Goal: Task Accomplishment & Management: Use online tool/utility

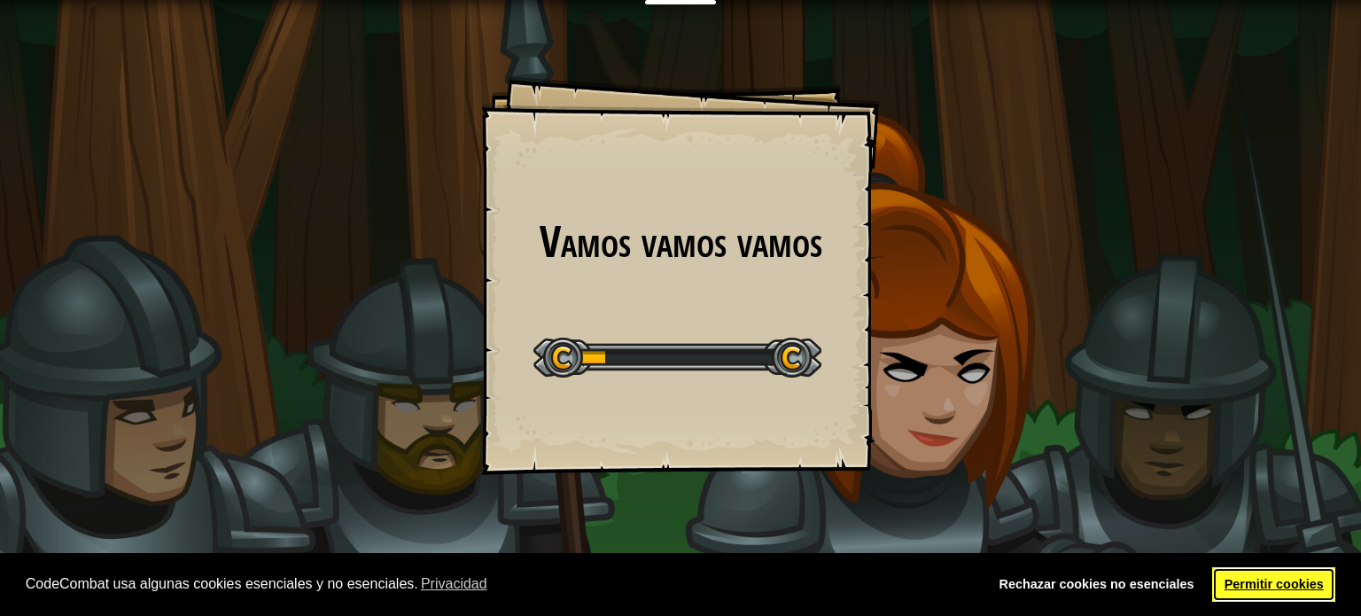
click at [1295, 582] on link "Permitir cookies" at bounding box center [1273, 584] width 123 height 35
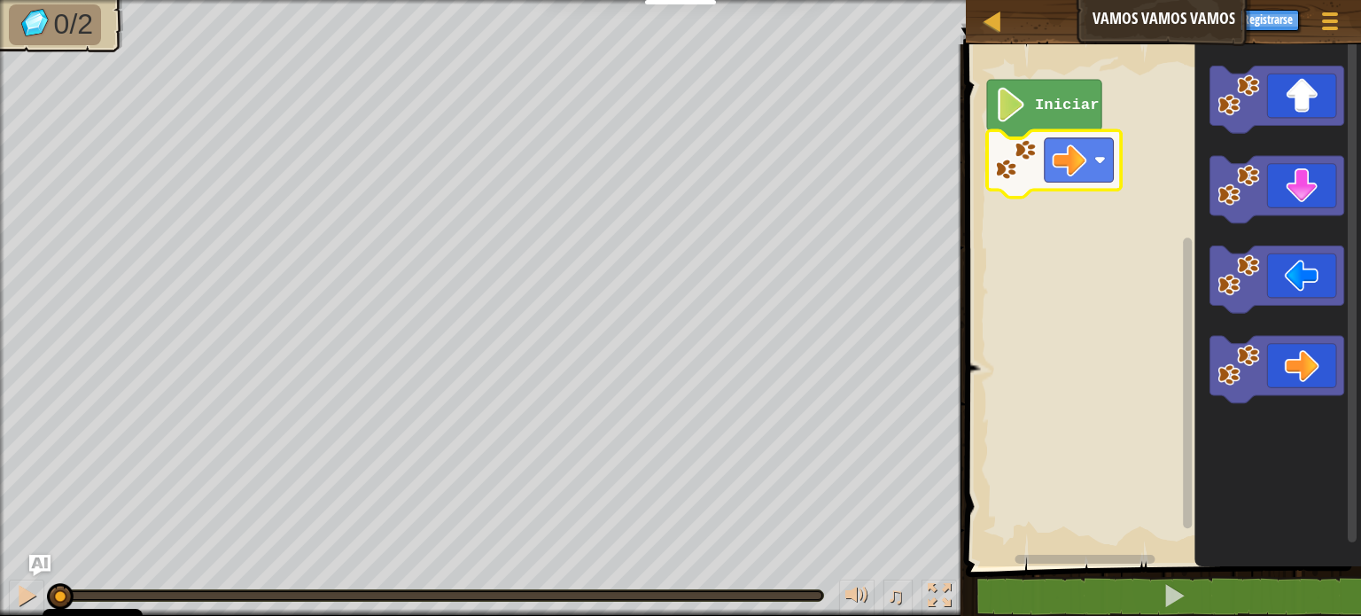
click at [1029, 120] on icon "Espacio de trabajo de Blockly" at bounding box center [1044, 109] width 114 height 58
click at [1042, 113] on text "Iniciar" at bounding box center [1067, 105] width 65 height 17
click at [1095, 175] on rect "Espacio de trabajo de Blockly" at bounding box center [1078, 160] width 69 height 44
click at [1094, 164] on rect "Espacio de trabajo de Blockly" at bounding box center [1078, 160] width 69 height 44
click at [1141, 509] on rect "Espacio de trabajo de Blockly" at bounding box center [1160, 300] width 400 height 531
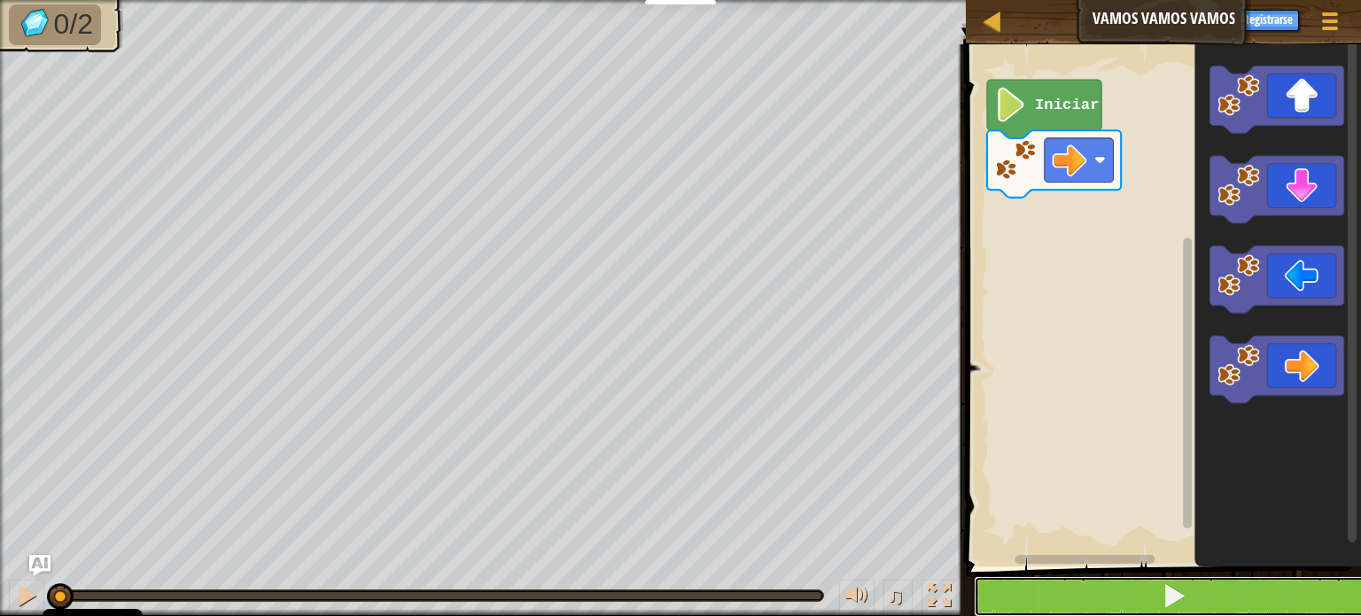
click at [1188, 600] on button at bounding box center [1174, 596] width 400 height 41
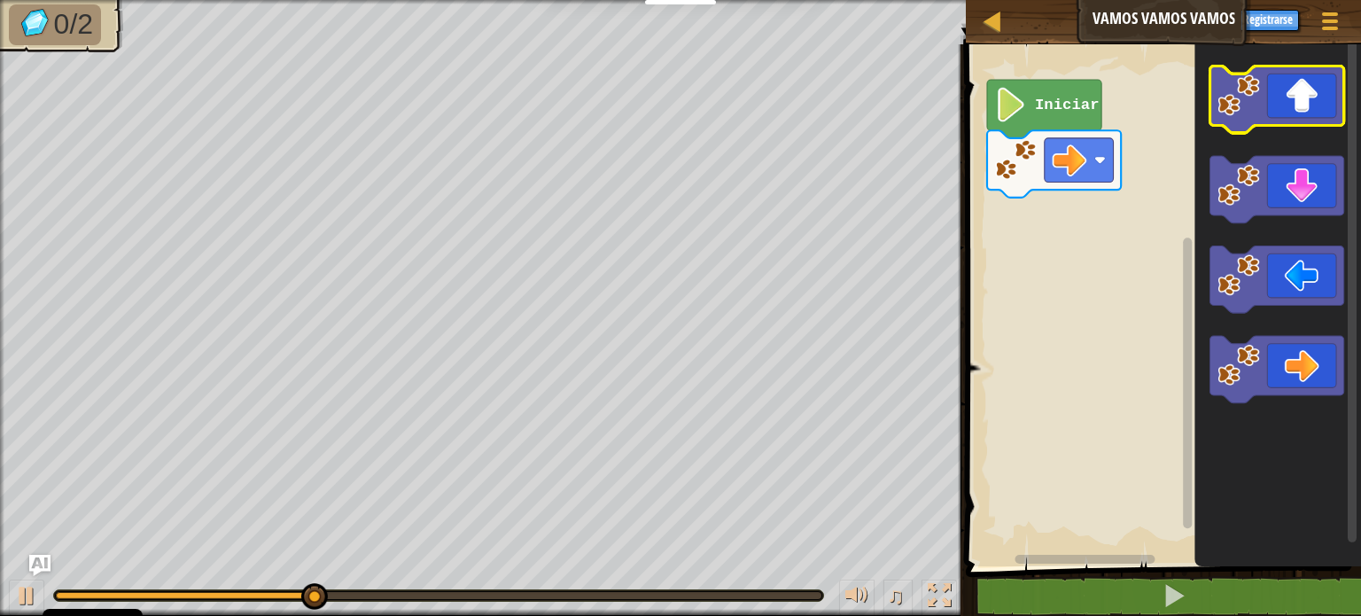
click at [1284, 102] on icon "Espacio de trabajo de Blockly" at bounding box center [1277, 99] width 134 height 67
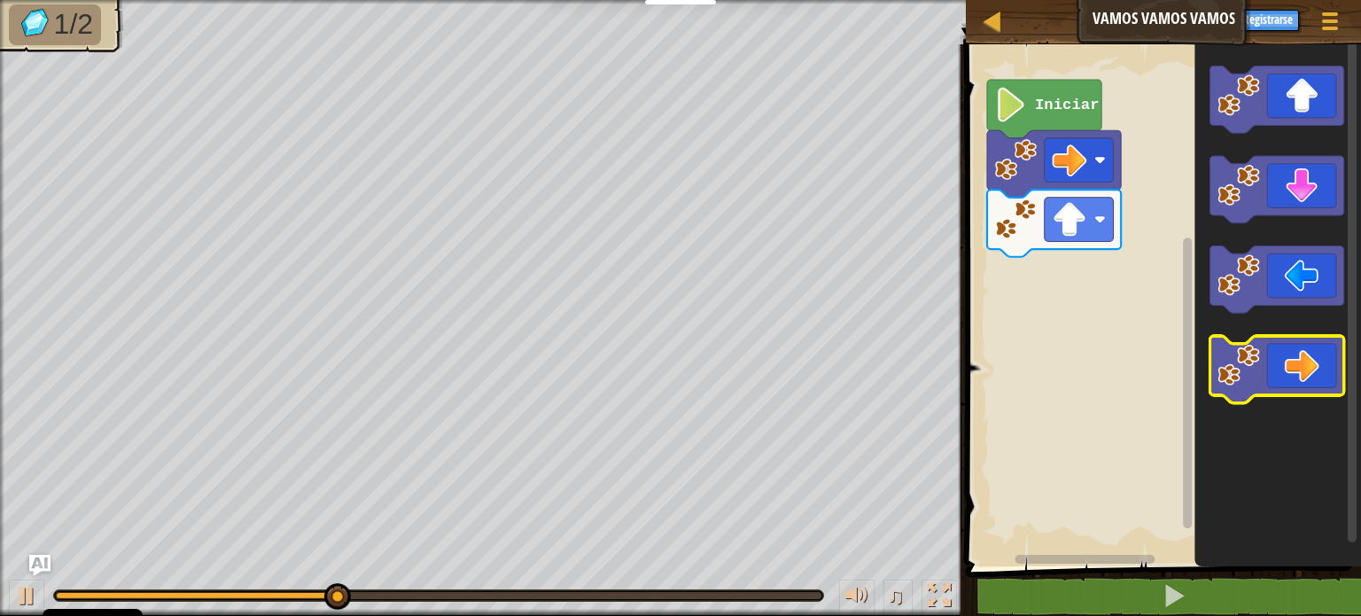
click at [1308, 357] on icon "Espacio de trabajo de Blockly" at bounding box center [1277, 369] width 134 height 67
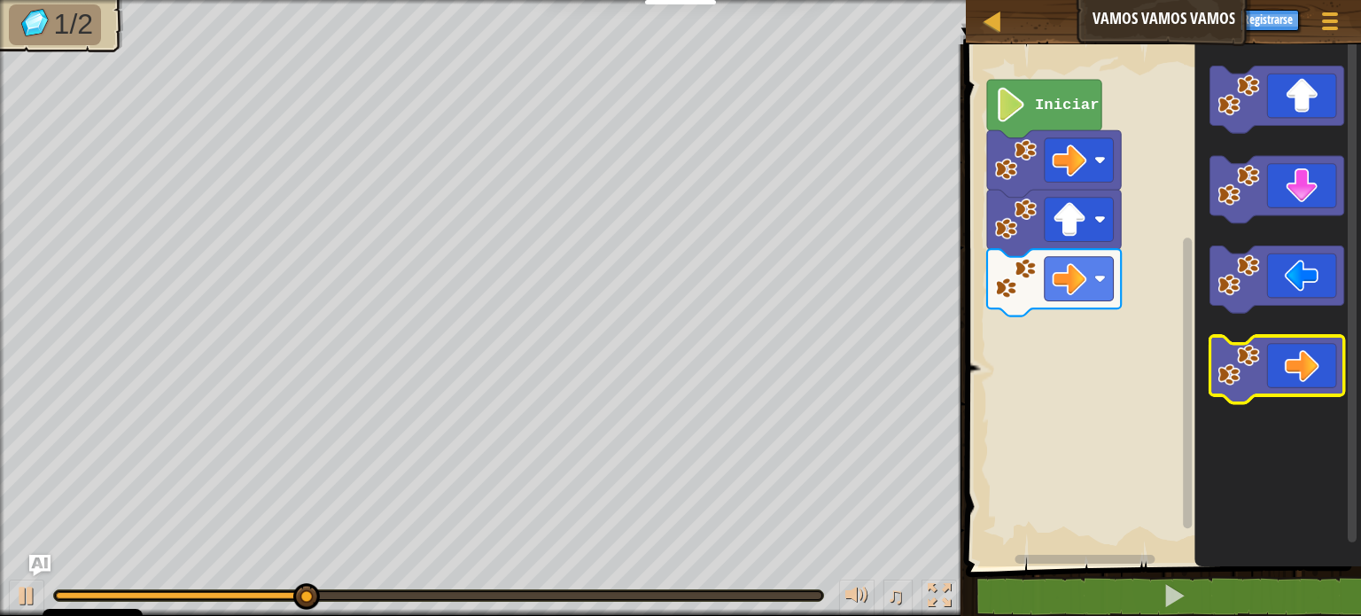
click at [1308, 357] on icon "Espacio de trabajo de Blockly" at bounding box center [1277, 369] width 134 height 67
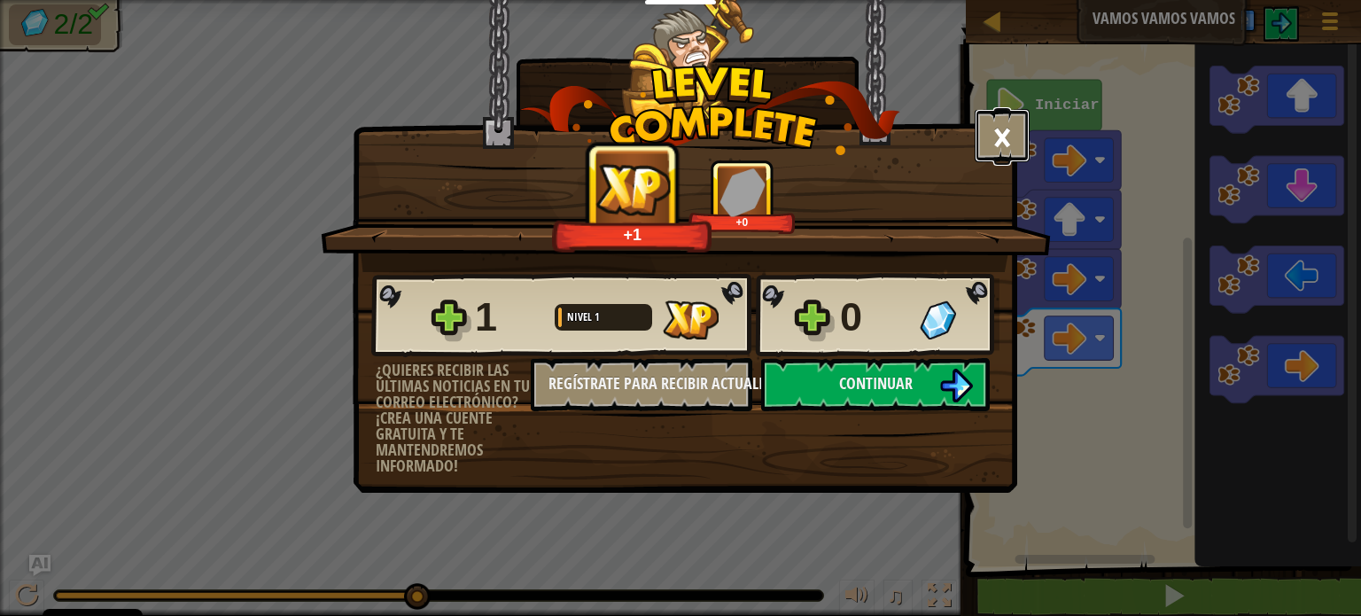
click at [998, 116] on button "×" at bounding box center [1001, 135] width 55 height 53
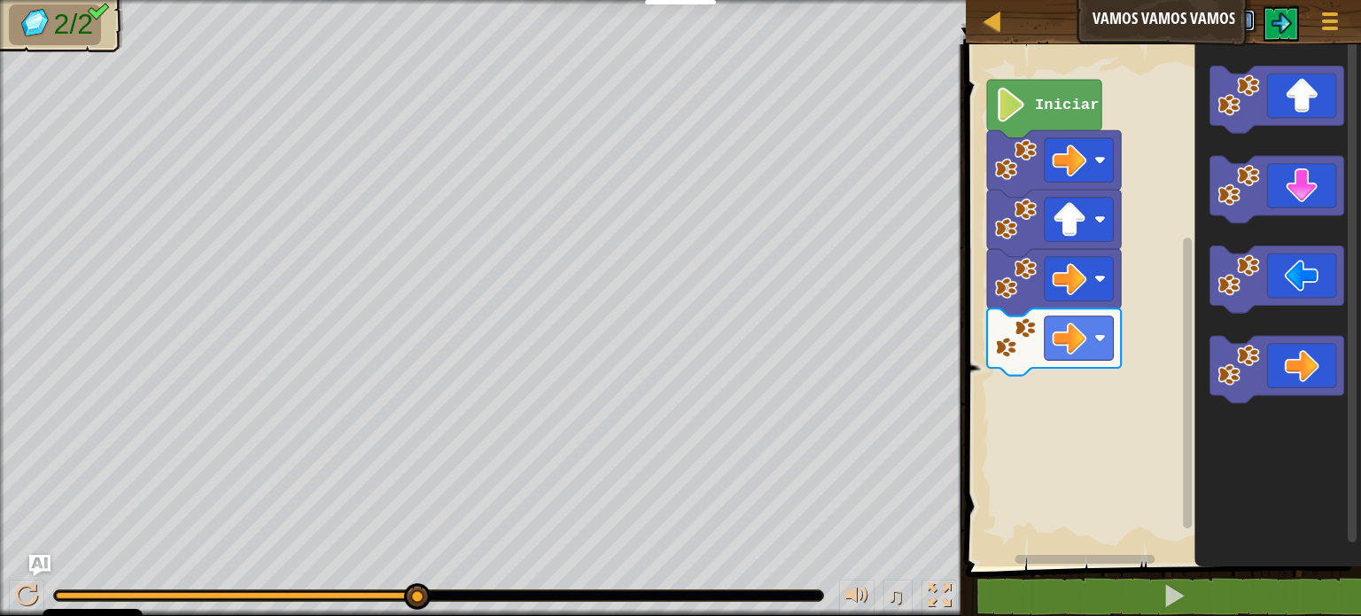
click at [1219, 22] on button "Registrarse" at bounding box center [1223, 20] width 62 height 21
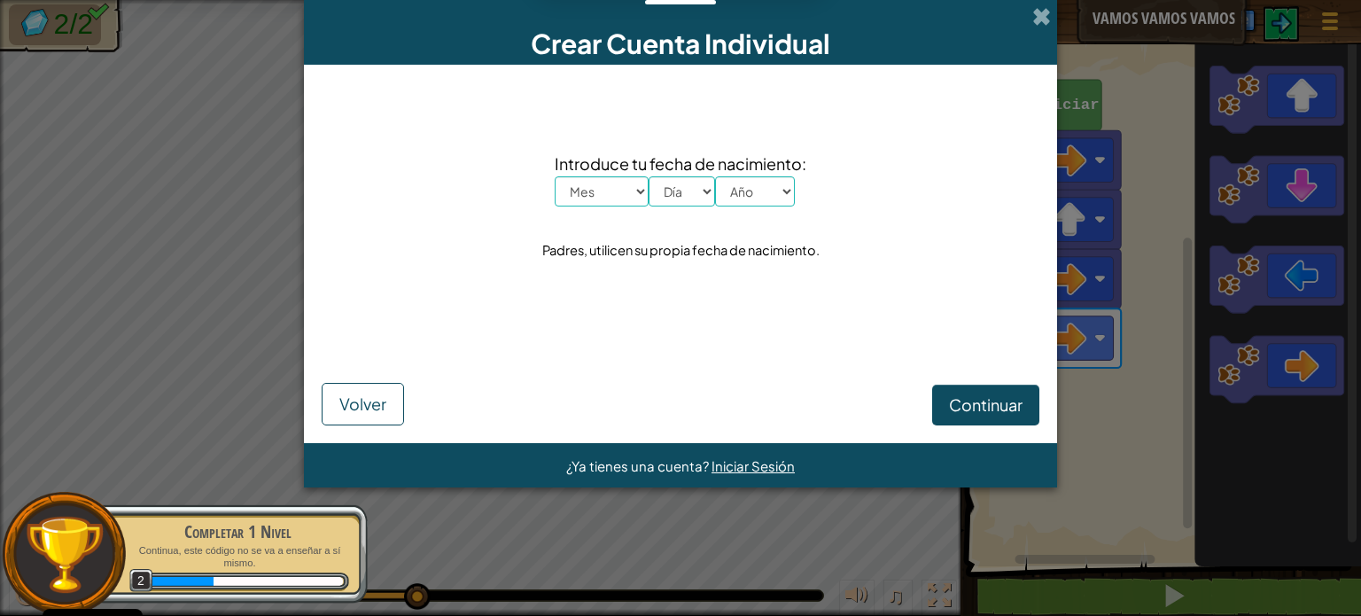
click at [1031, 10] on div "Crear Cuenta Individual" at bounding box center [680, 32] width 753 height 65
click at [1043, 13] on span at bounding box center [1041, 16] width 19 height 19
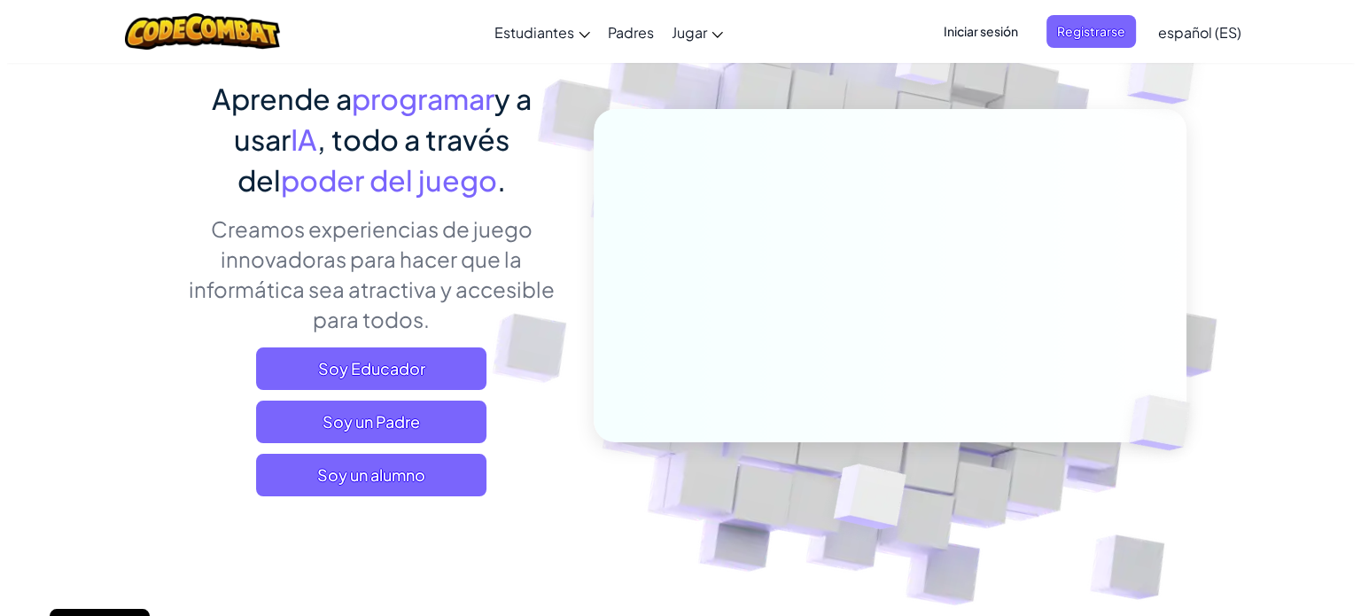
scroll to position [177, 0]
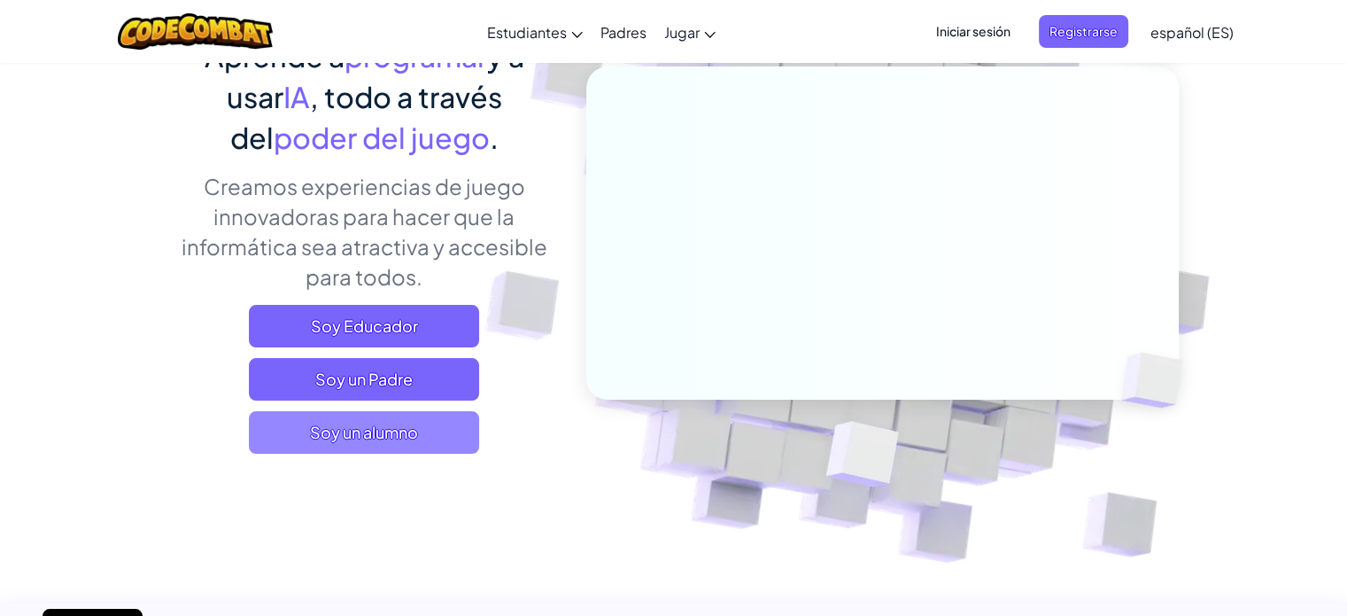
click at [429, 437] on span "Soy un alumno" at bounding box center [364, 432] width 230 height 43
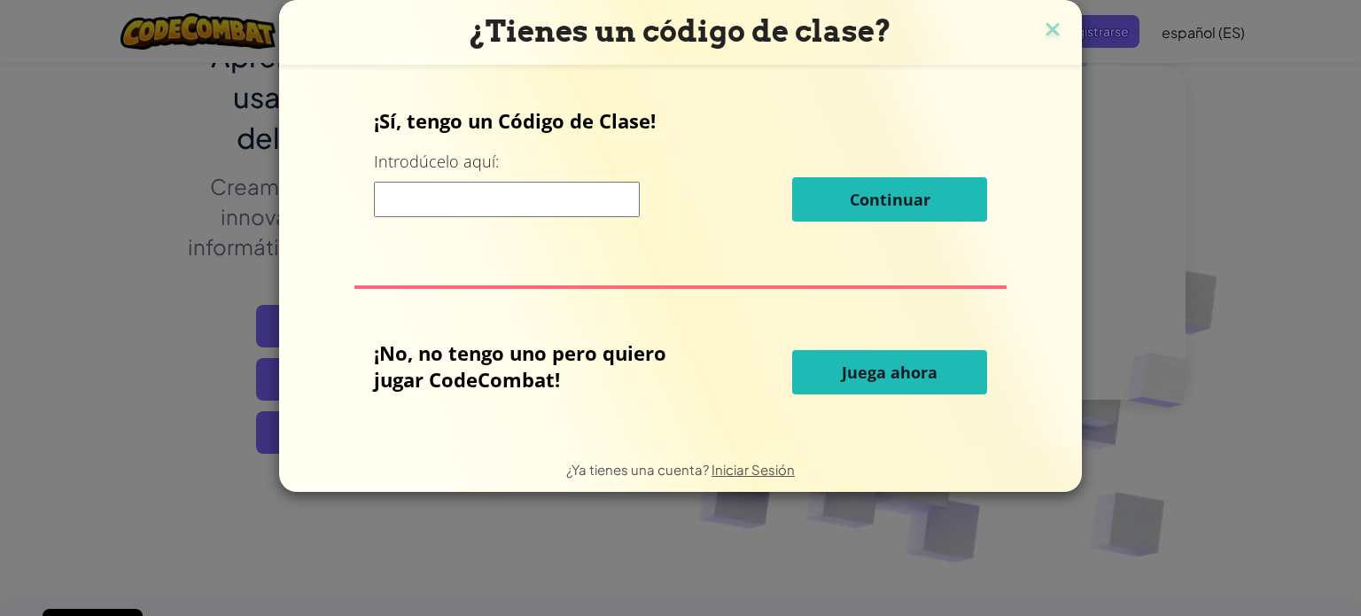
click at [568, 212] on input at bounding box center [507, 199] width 266 height 35
click at [881, 385] on button "Juega ahora" at bounding box center [889, 372] width 195 height 44
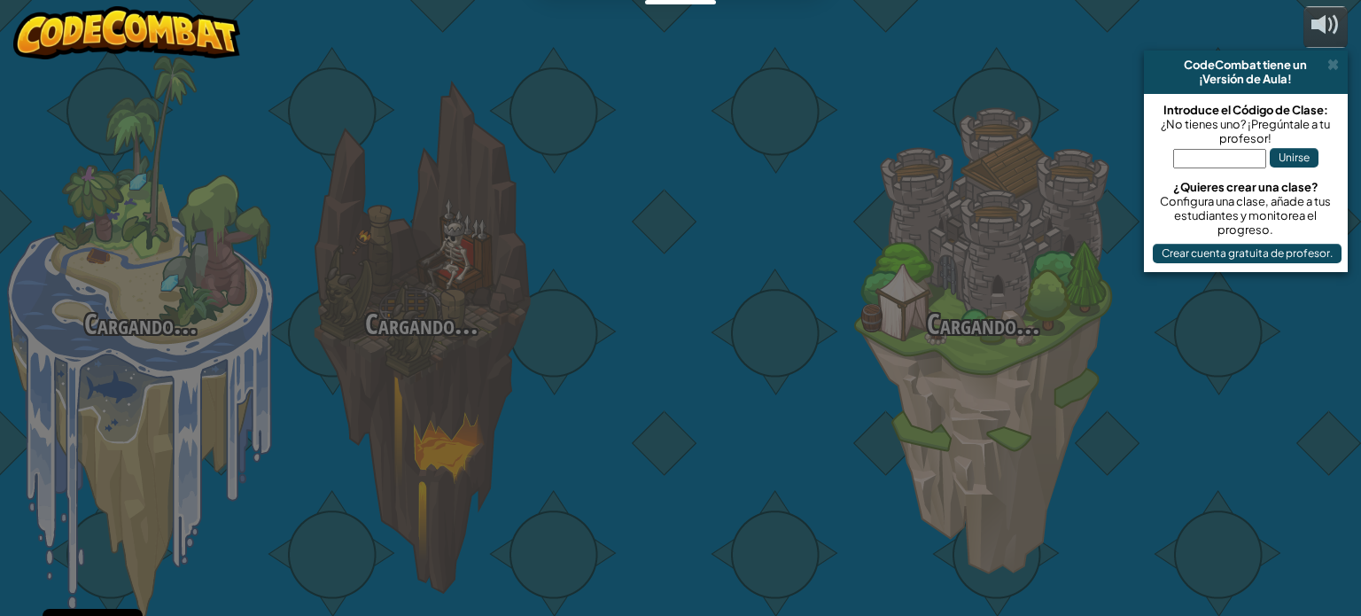
select select "es-ES"
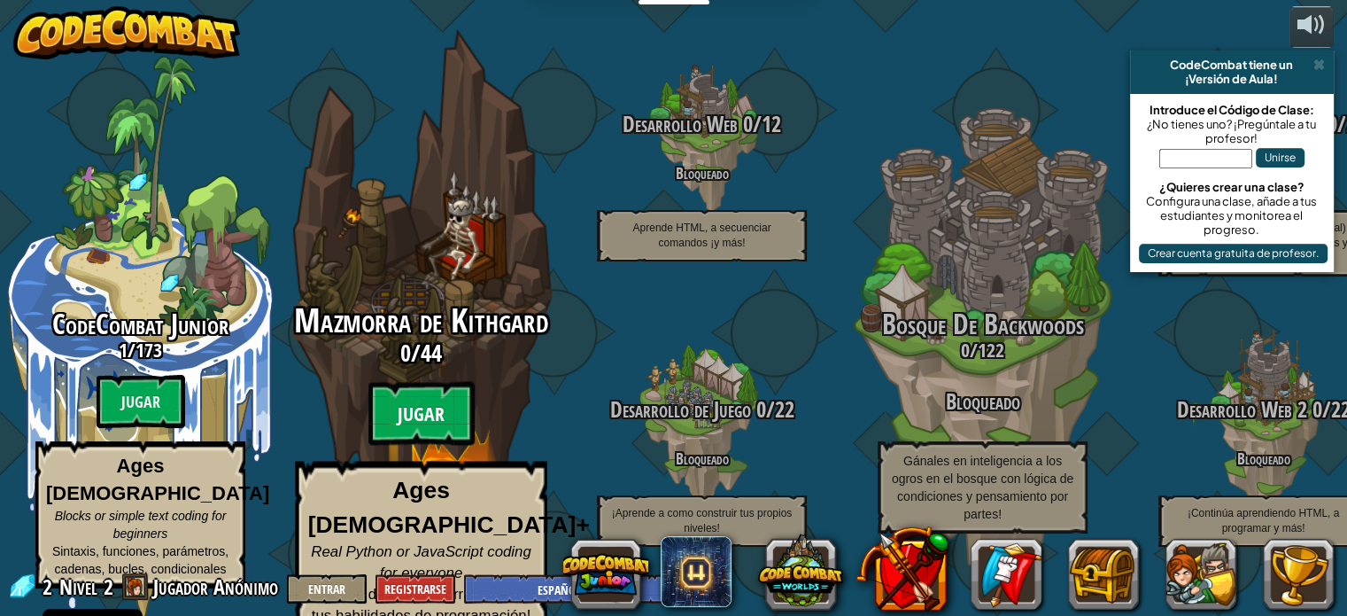
click at [423, 403] on btn "Jugar" at bounding box center [422, 414] width 106 height 64
select select "es-ES"
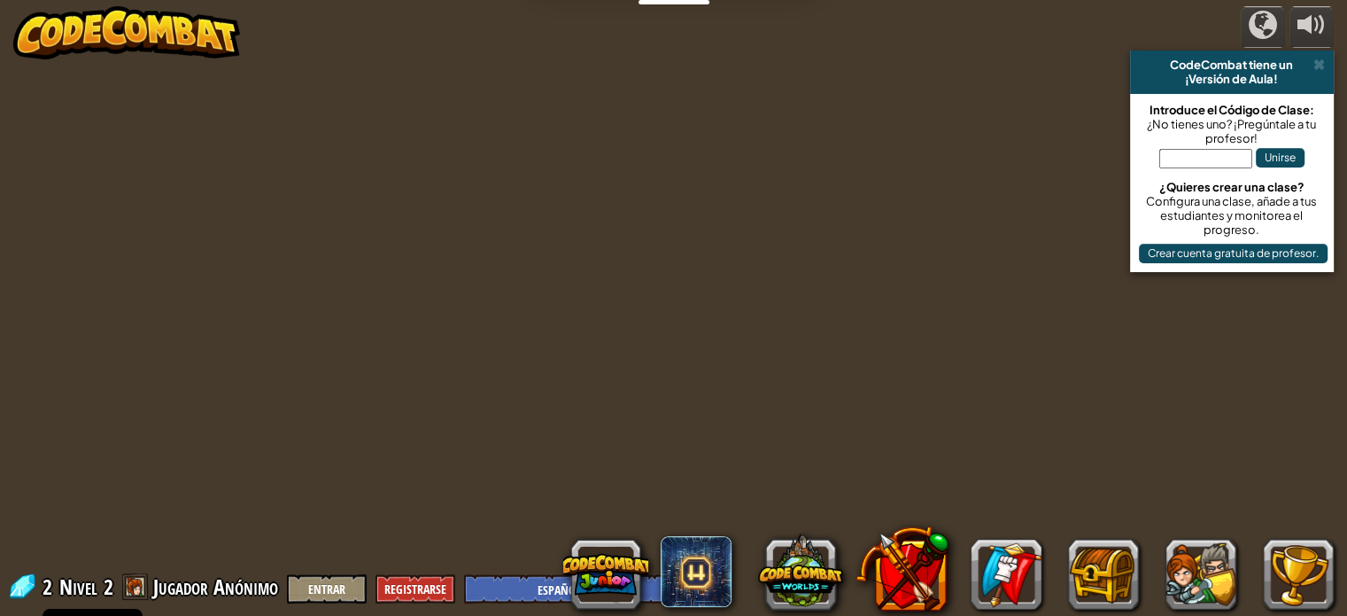
select select "es-ES"
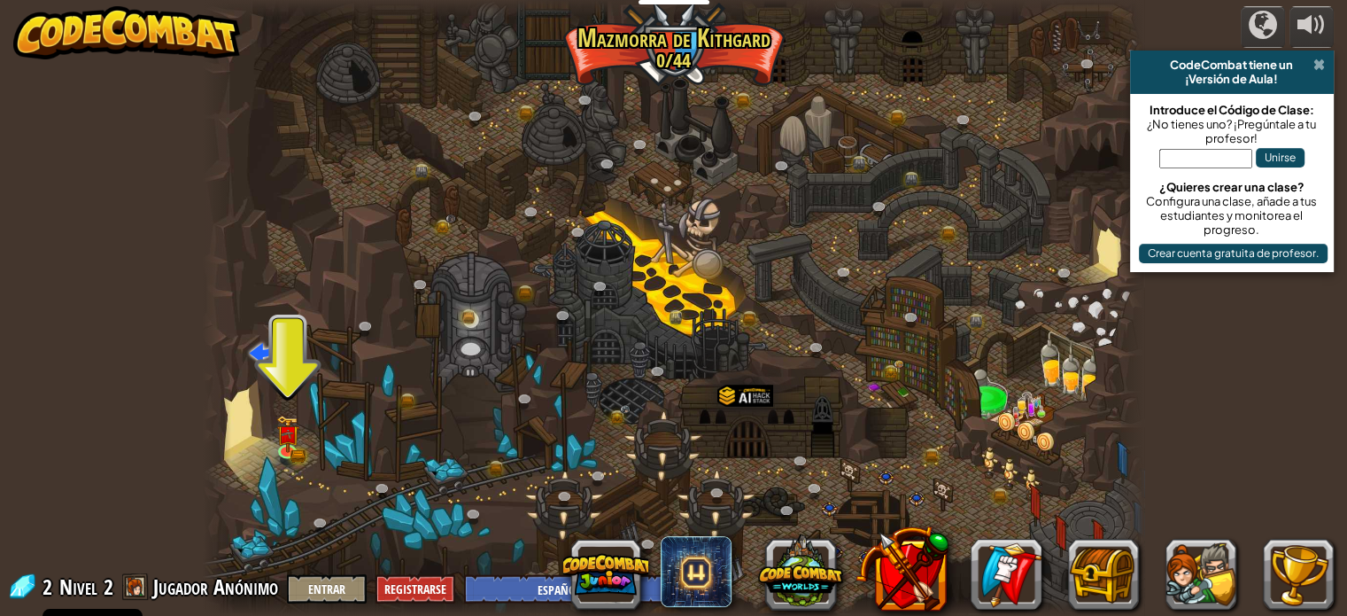
click at [1321, 58] on span at bounding box center [1320, 65] width 12 height 14
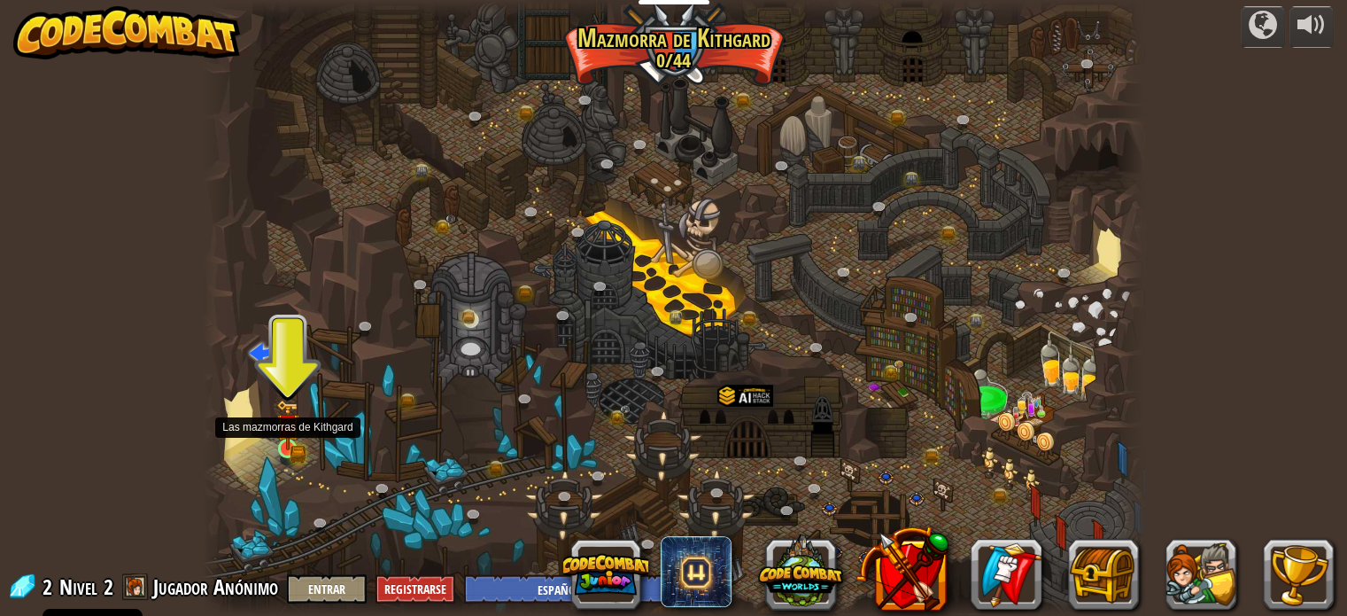
click at [292, 426] on img at bounding box center [287, 424] width 13 height 13
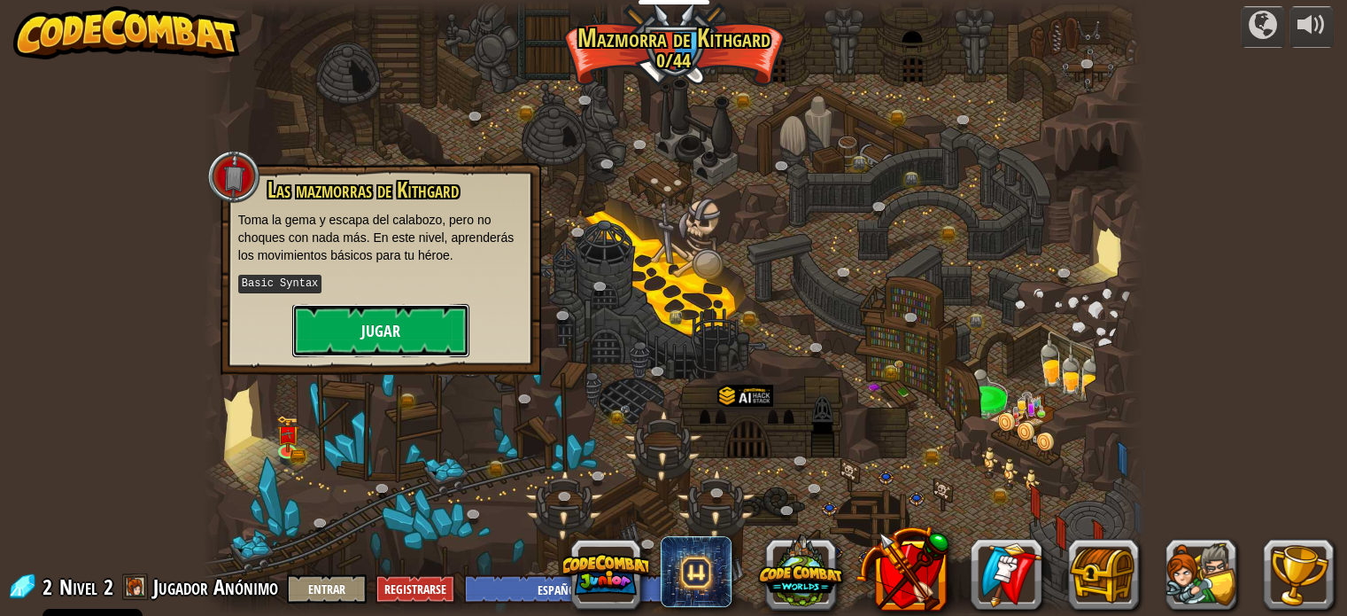
click at [372, 350] on button "Jugar" at bounding box center [380, 330] width 177 height 53
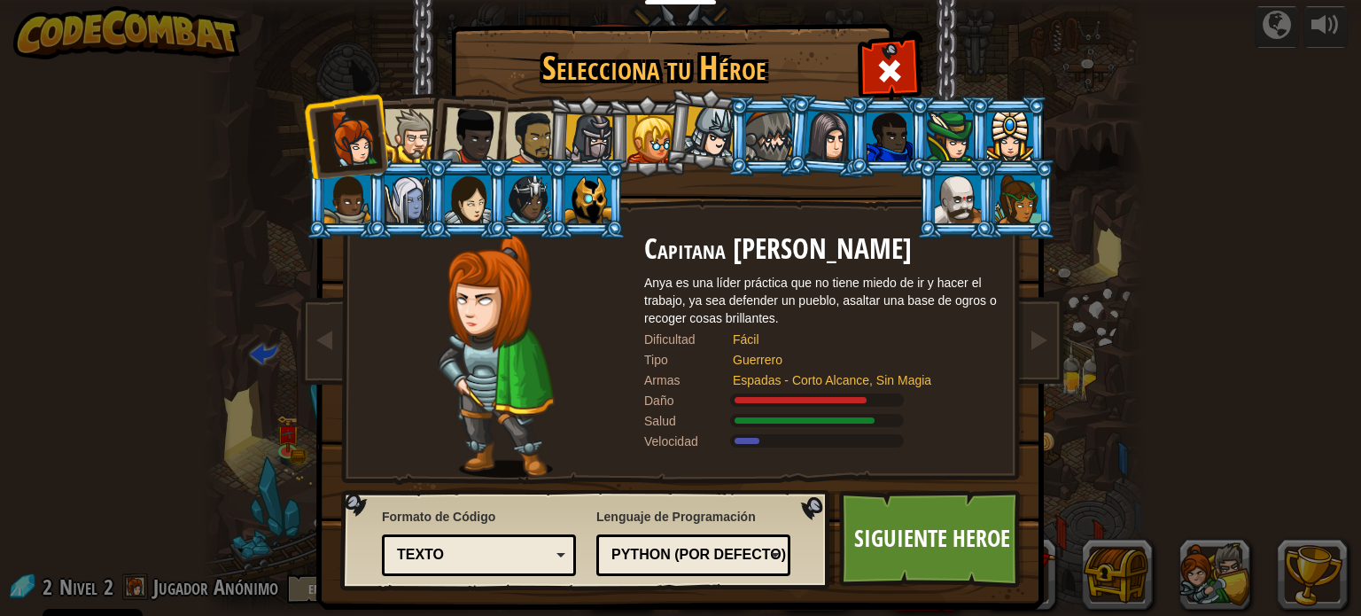
click at [679, 559] on div "Python (Por defecto)" at bounding box center [687, 555] width 153 height 20
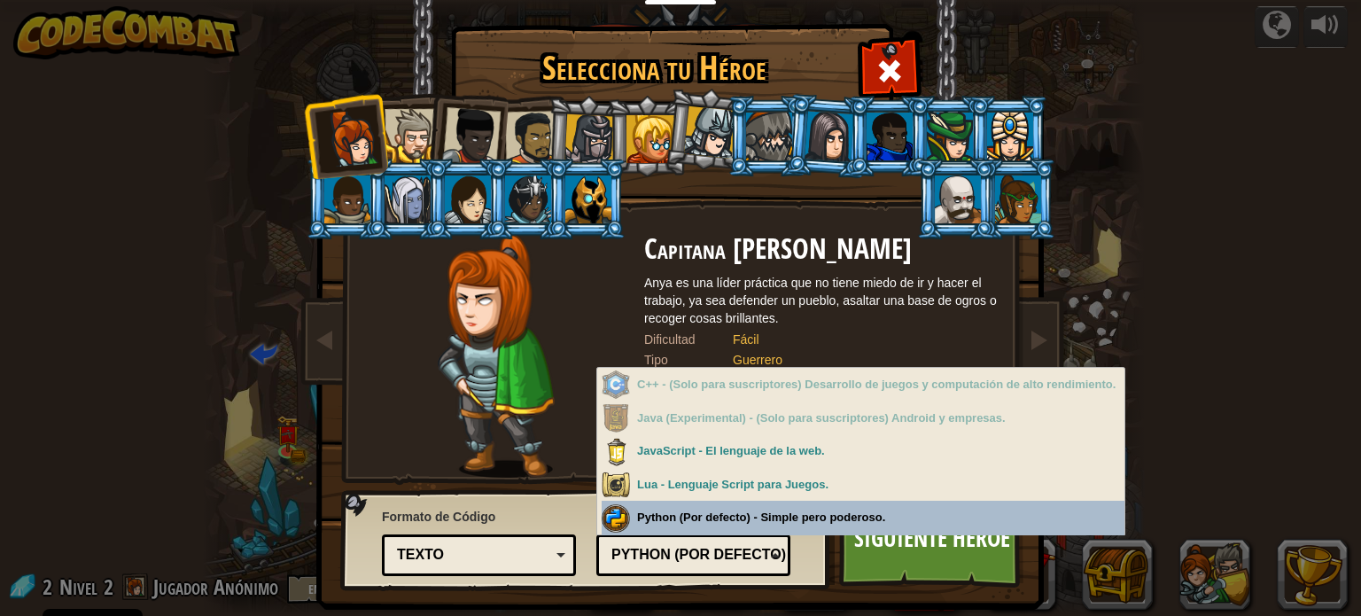
click at [780, 521] on div "Lenguaje de Programación Python (Por defecto) JavaScript Lua C++ Java (Experime…" at bounding box center [693, 539] width 194 height 73
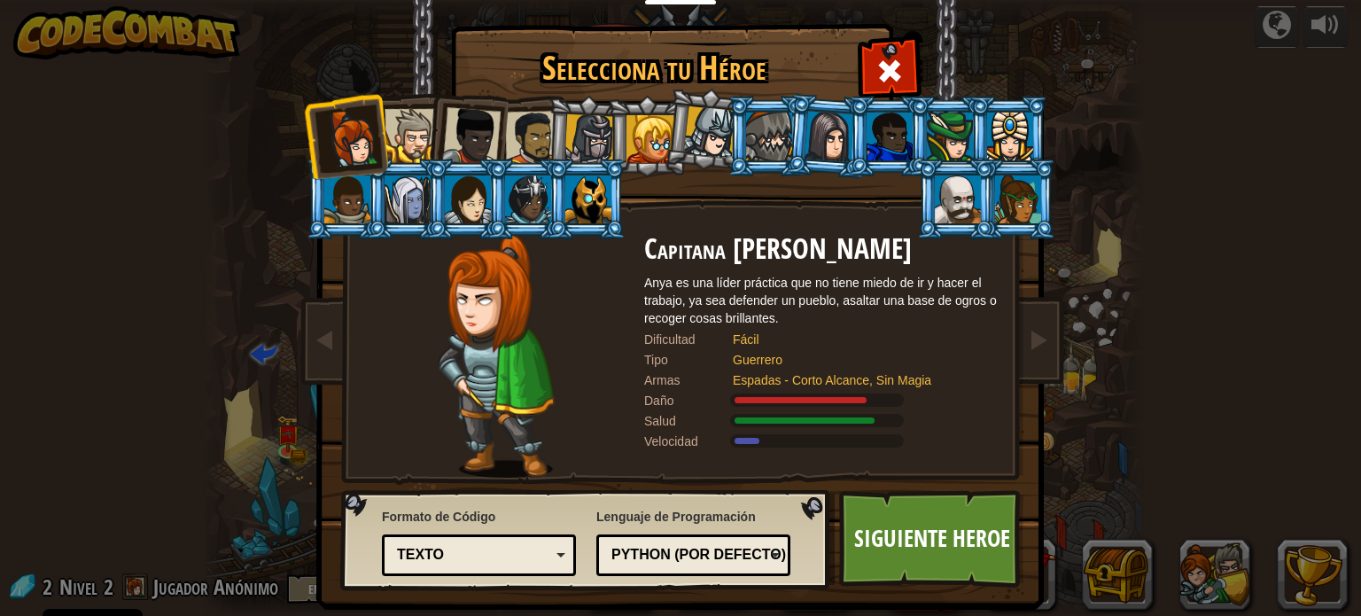
click at [489, 539] on div "Texto Bloques y código Bloques Bloques (iconos) Texto" at bounding box center [479, 555] width 194 height 42
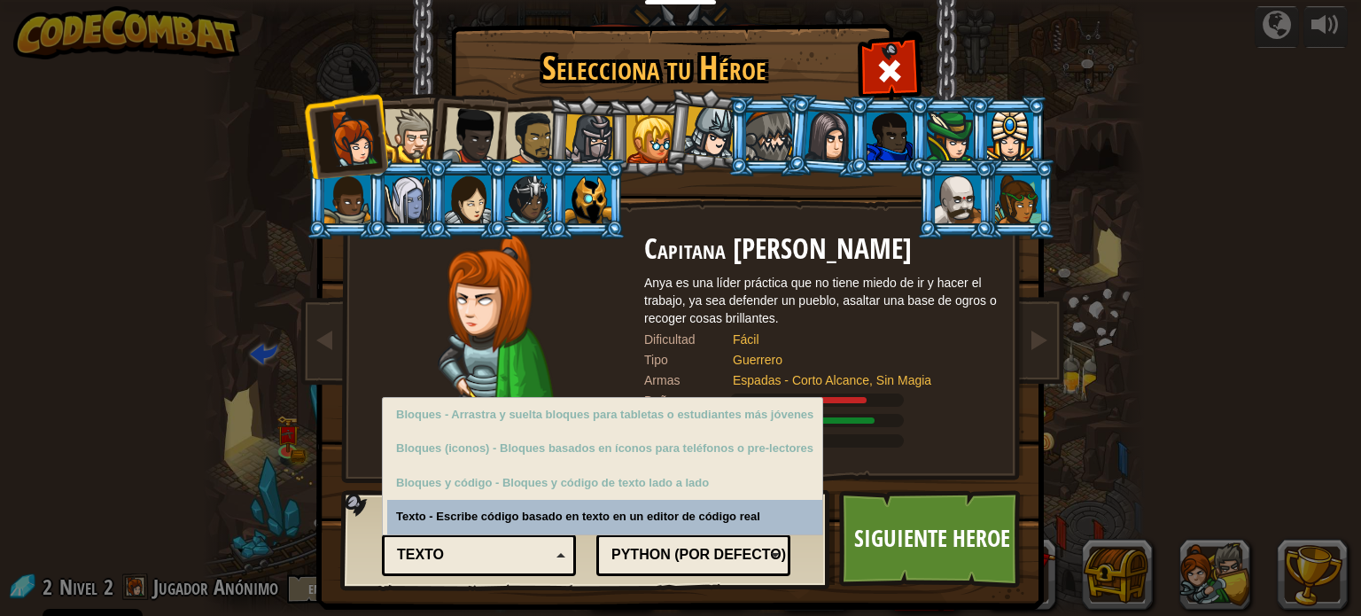
click at [489, 539] on div "Texto Bloques y código Bloques Bloques (iconos) Texto" at bounding box center [479, 555] width 194 height 42
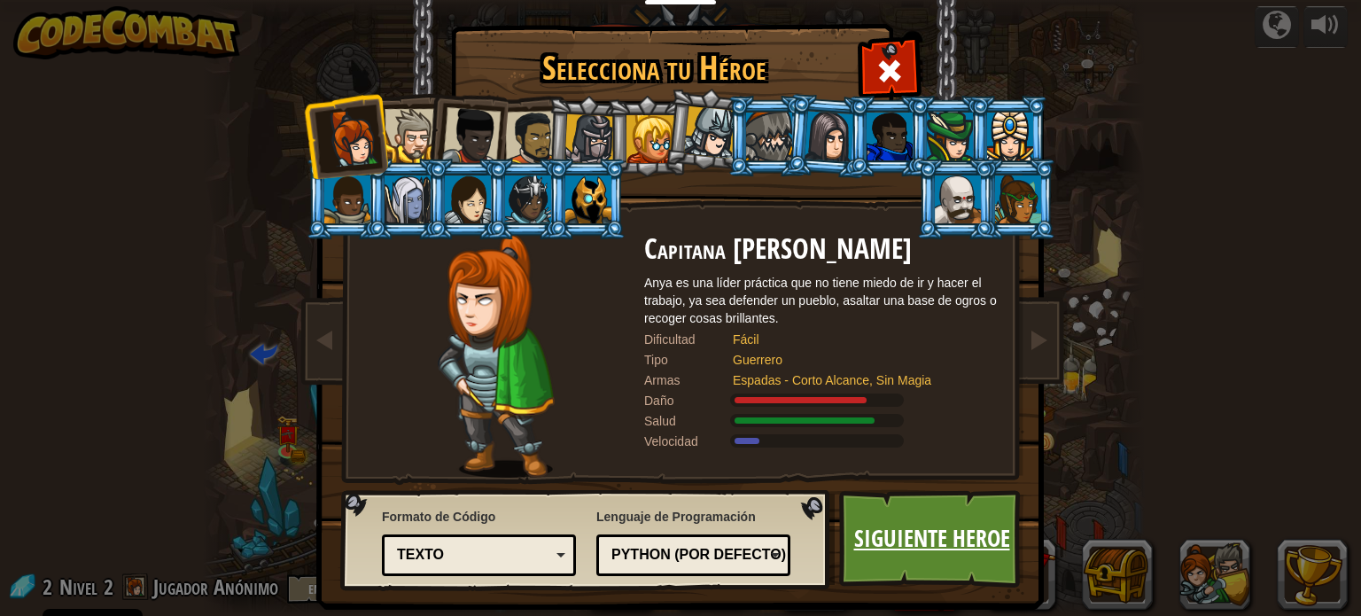
click at [921, 548] on link "Siguiente Heroe" at bounding box center [931, 538] width 185 height 97
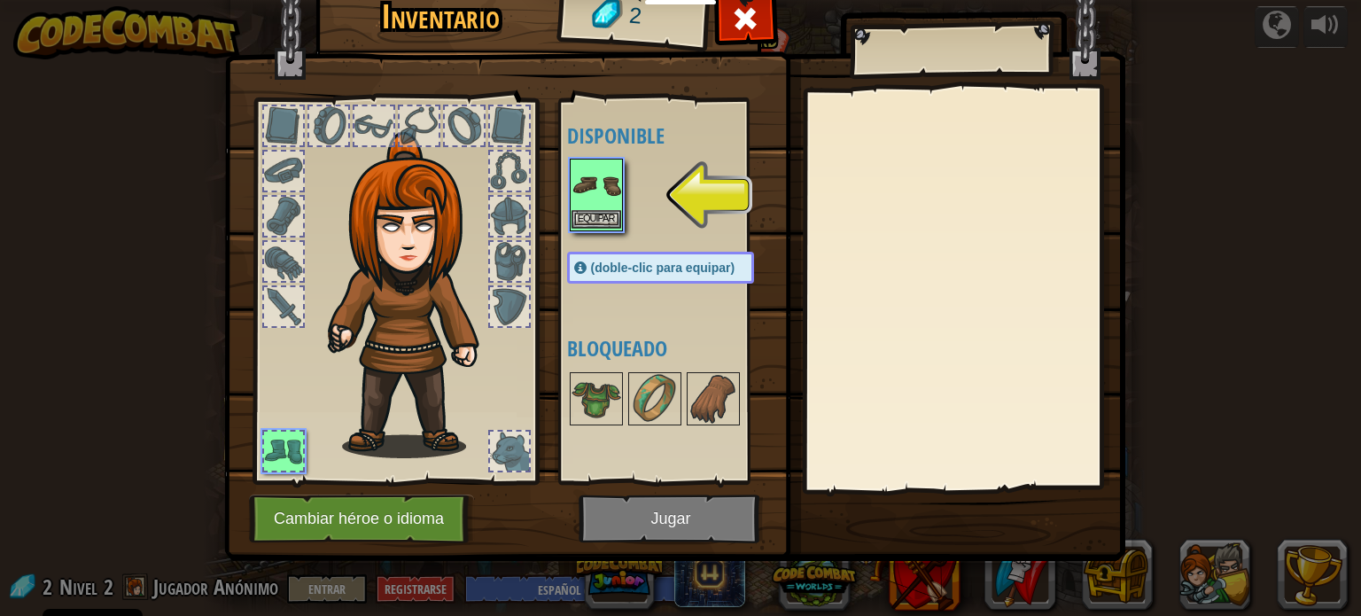
click at [605, 170] on img at bounding box center [596, 185] width 50 height 50
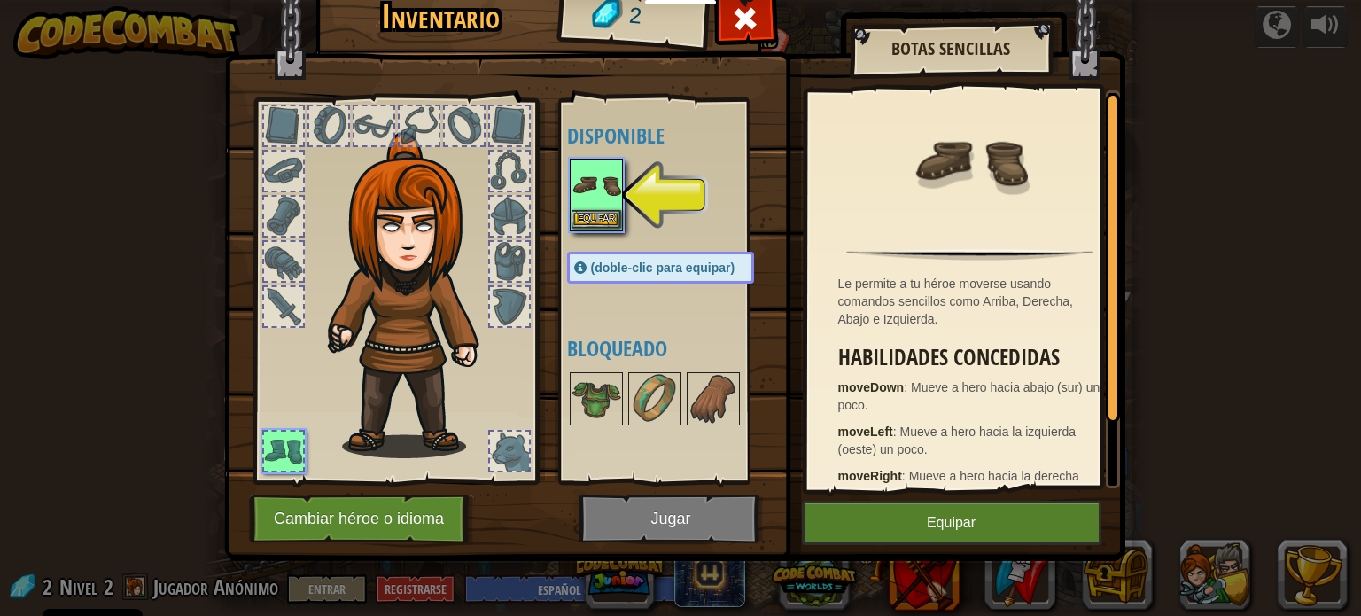
click at [594, 180] on img at bounding box center [596, 185] width 50 height 50
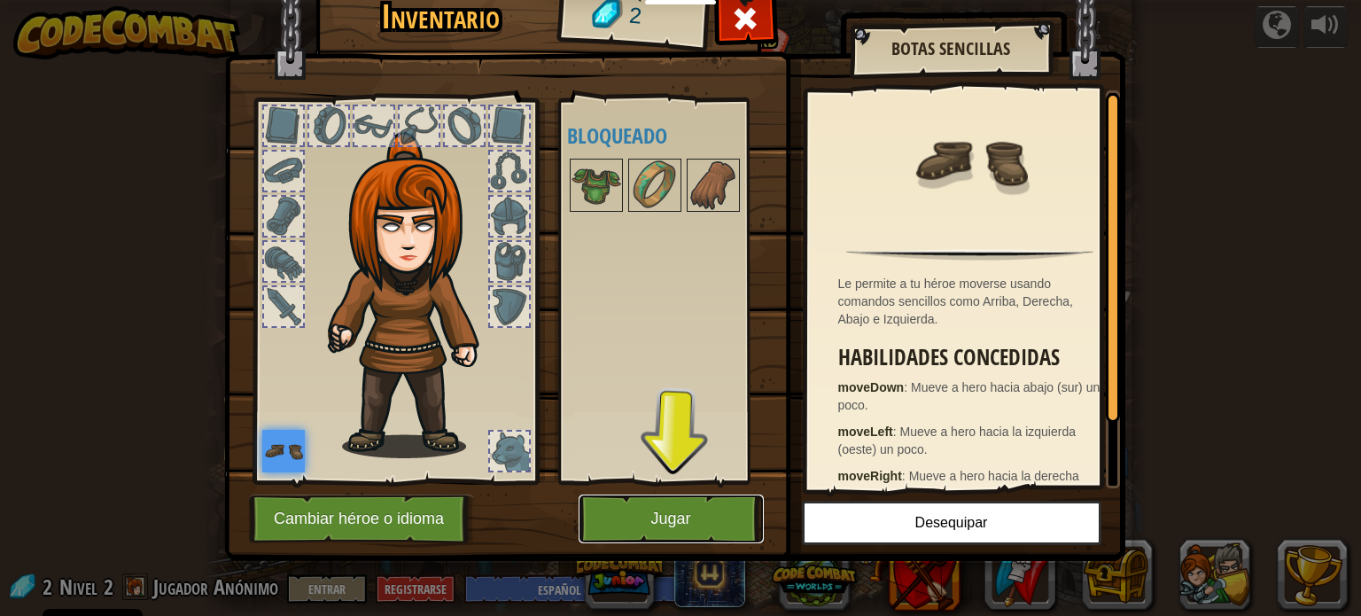
click at [693, 523] on button "Jugar" at bounding box center [670, 518] width 185 height 49
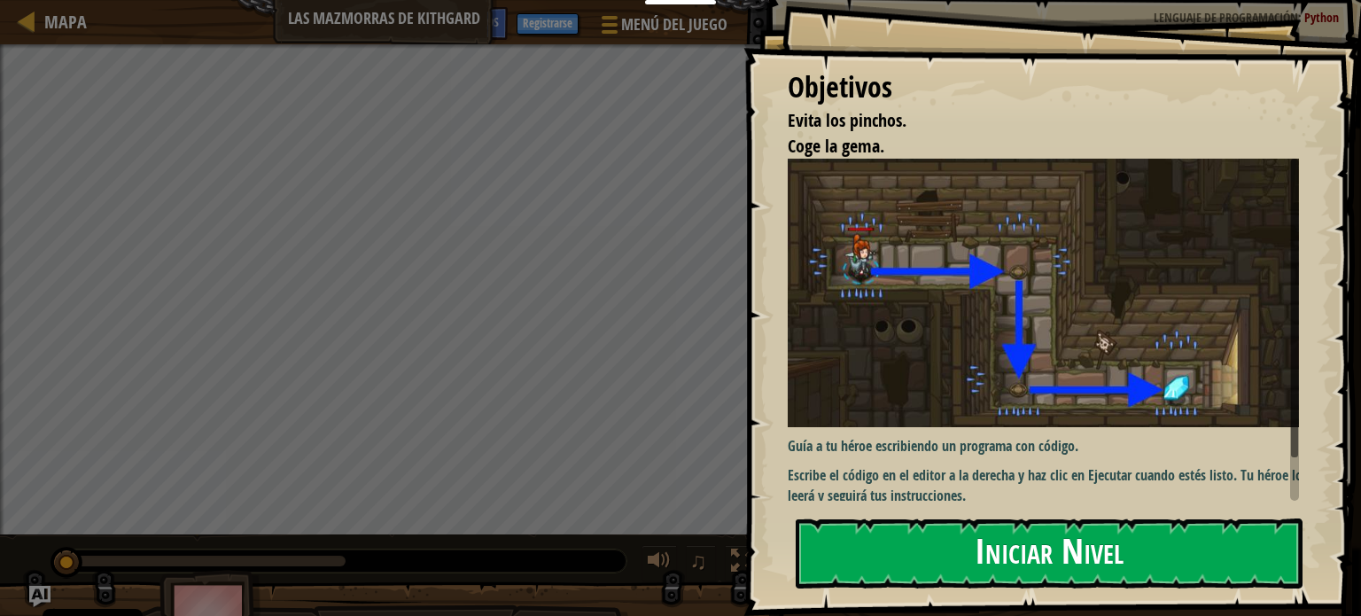
click at [953, 536] on button "Iniciar Nivel" at bounding box center [1048, 553] width 507 height 70
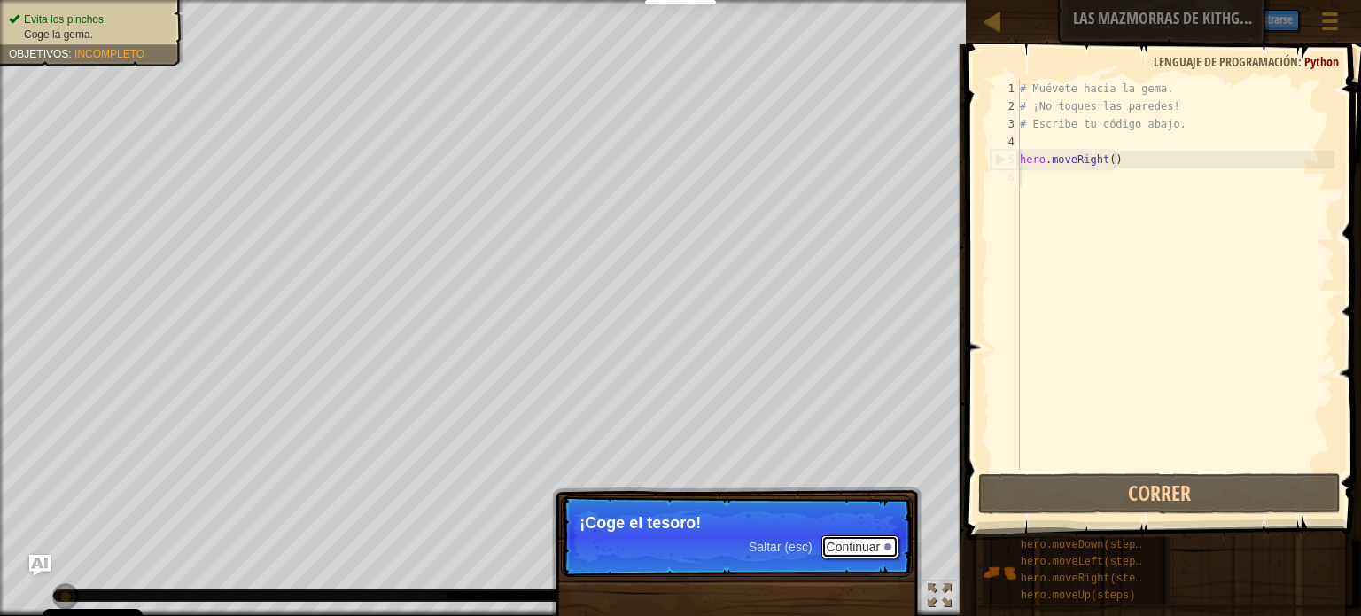
click at [846, 551] on button "Continuar" at bounding box center [860, 546] width 78 height 23
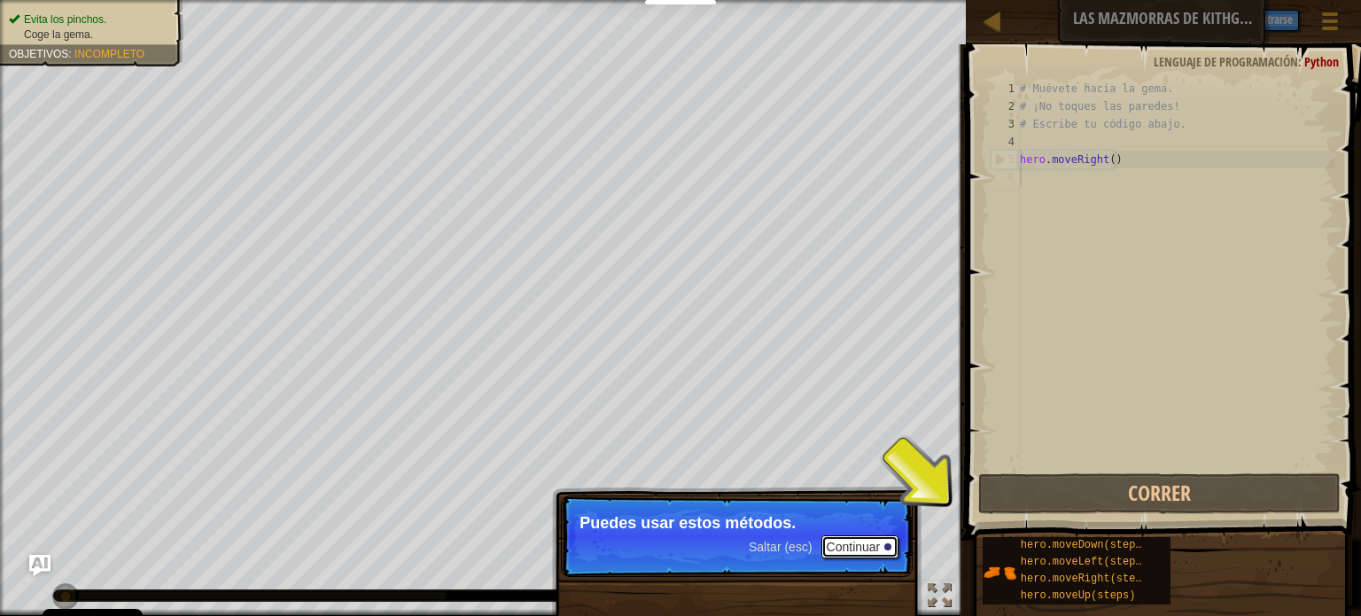
click at [870, 548] on button "Continuar" at bounding box center [860, 546] width 78 height 23
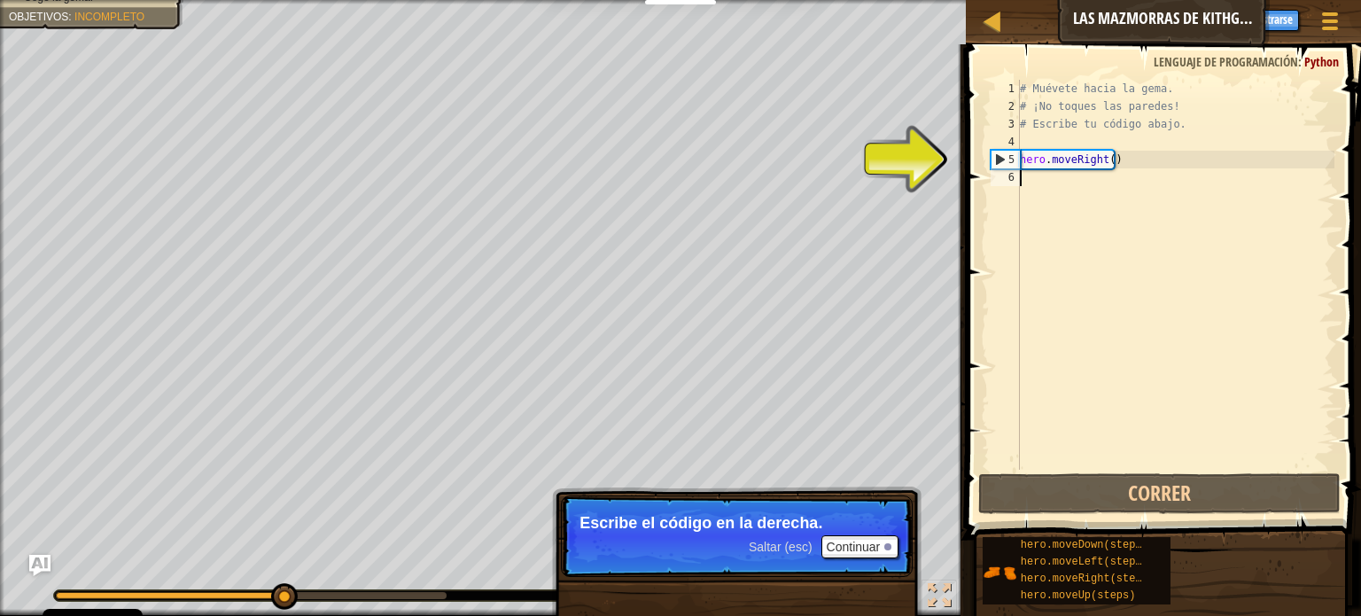
click at [1059, 212] on div "# Muévete hacia la gema. # ¡No toques las paredes! # Escribe tu código abajo. h…" at bounding box center [1175, 292] width 318 height 425
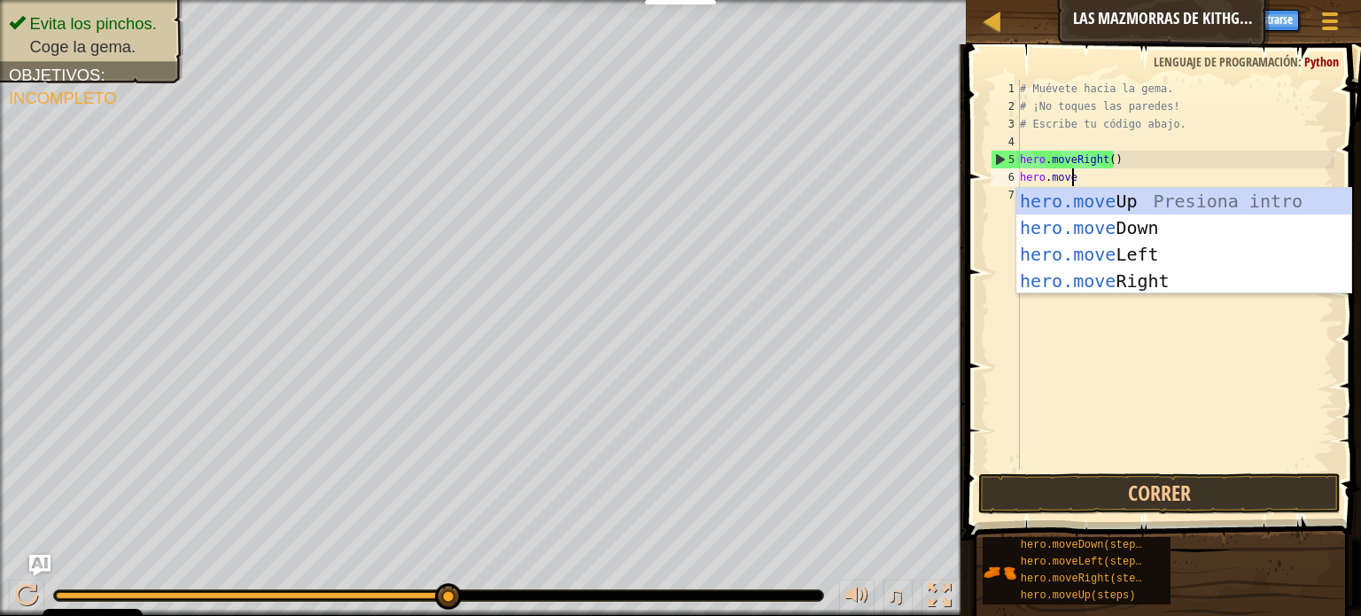
type textarea "hero.moveD"
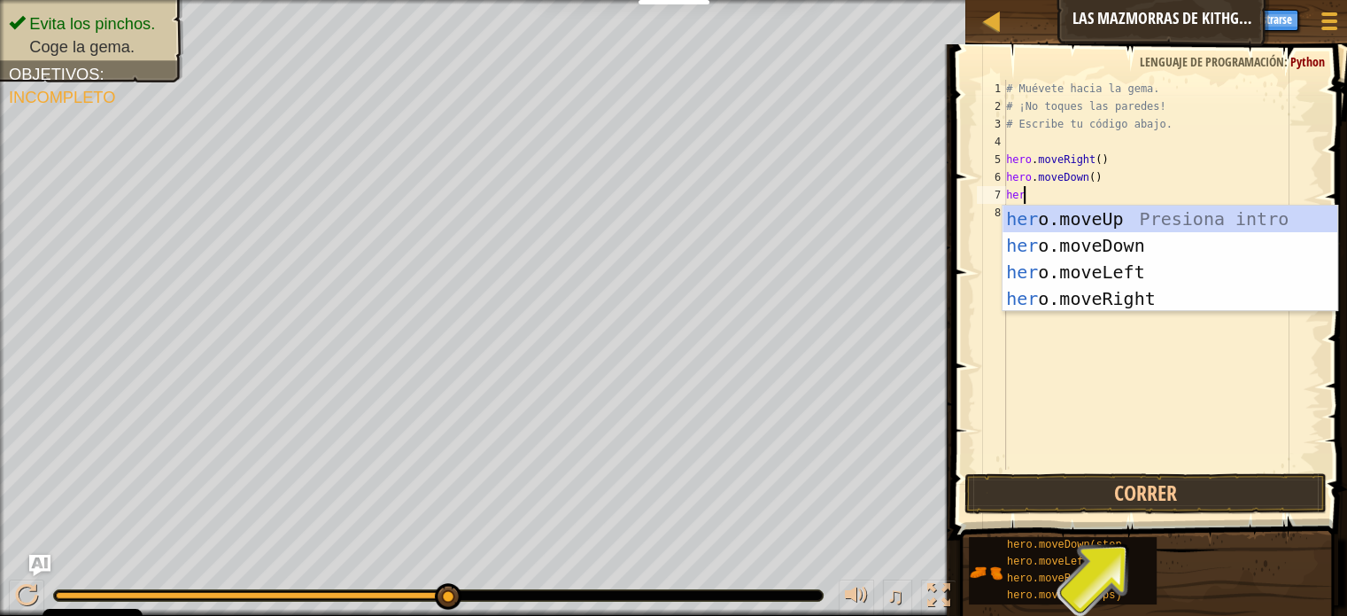
type textarea "hero"
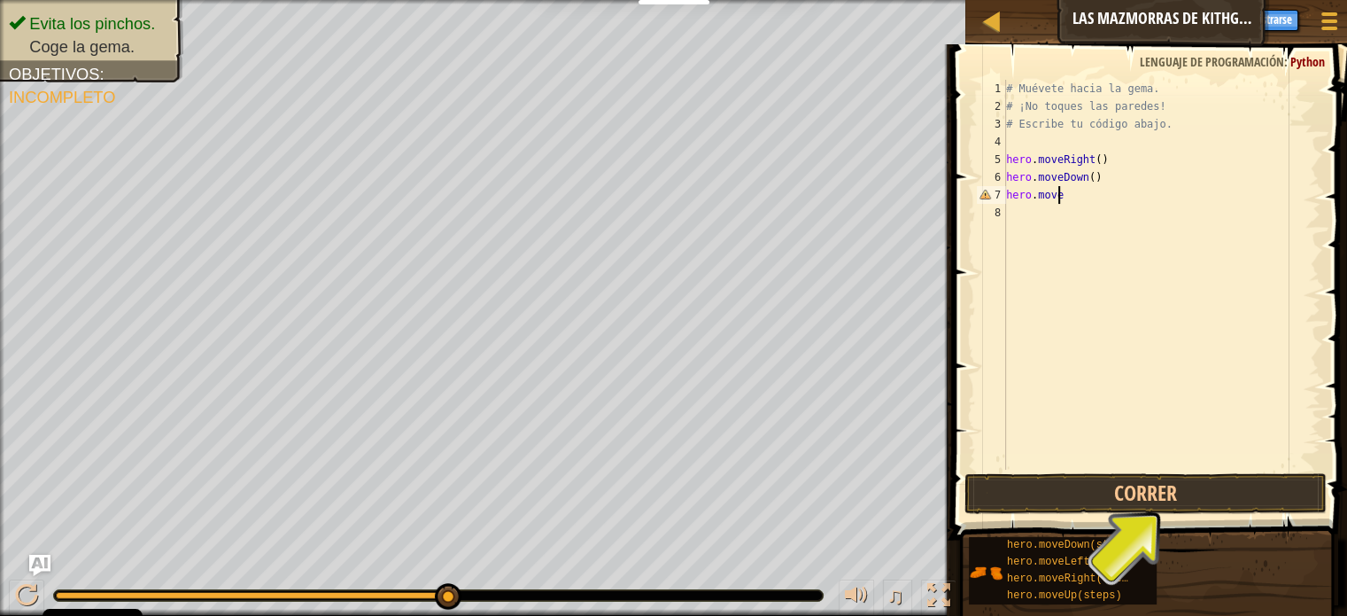
type textarea "hero.moveri"
drag, startPoint x: 1354, startPoint y: 170, endPoint x: 1360, endPoint y: 368, distance: 197.6
click at [1346, 0] on html "Cookie Policy CodeCombat usa algunas cookies esenciales y no esenciales. Privac…" at bounding box center [673, 0] width 1347 height 0
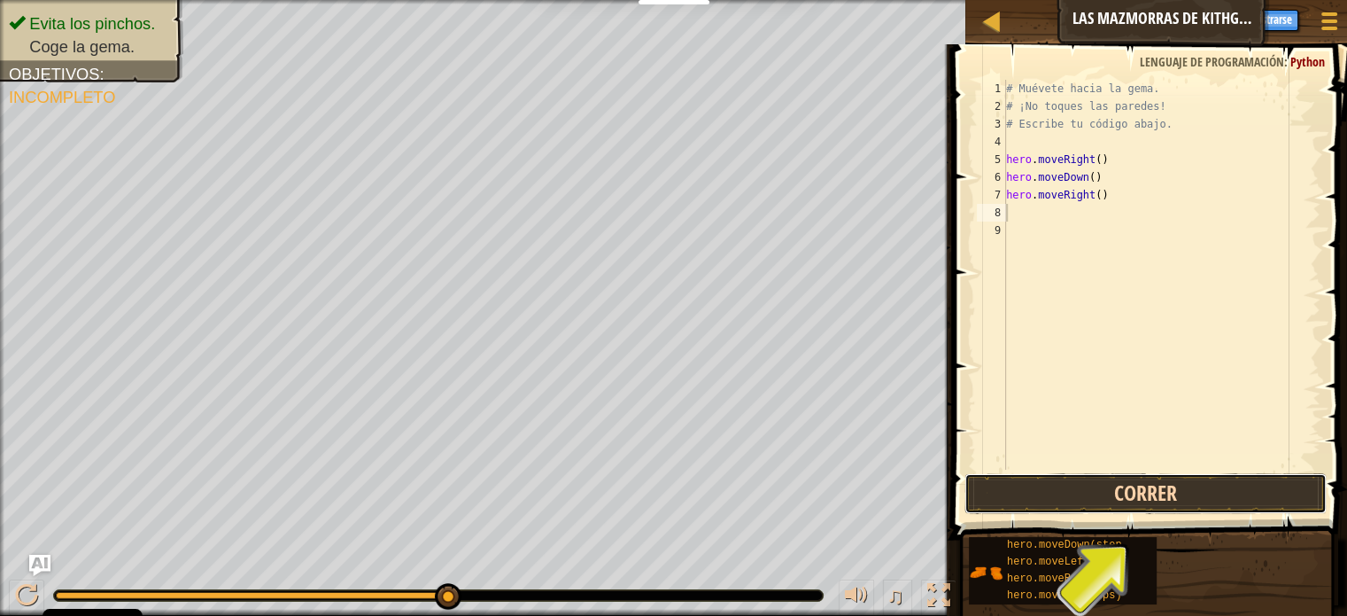
click at [1208, 501] on button "Correr" at bounding box center [1146, 493] width 362 height 41
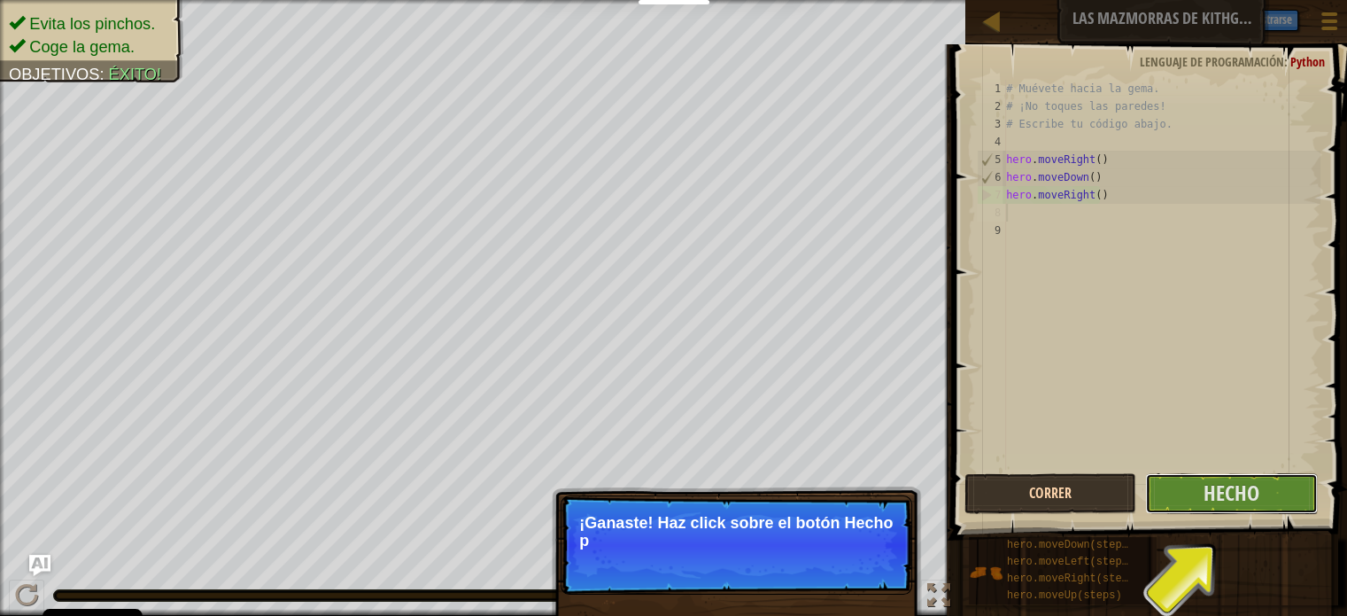
click at [1208, 501] on span "Hecho" at bounding box center [1232, 492] width 56 height 28
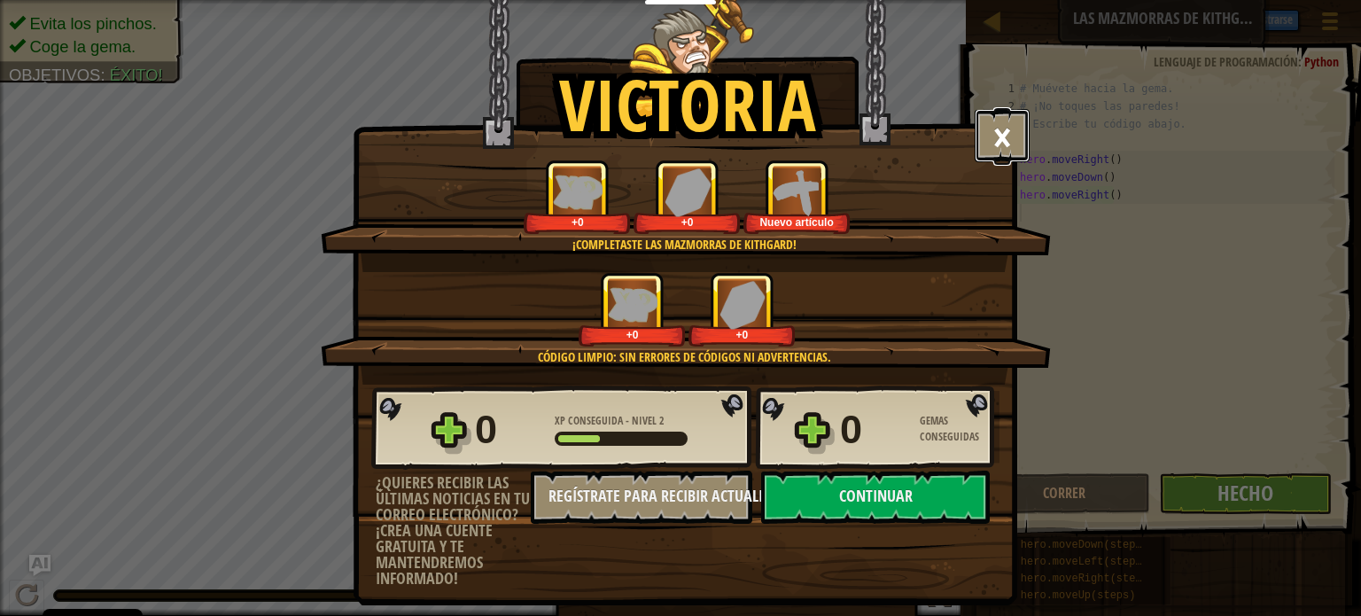
click at [1012, 134] on button "×" at bounding box center [1001, 135] width 55 height 53
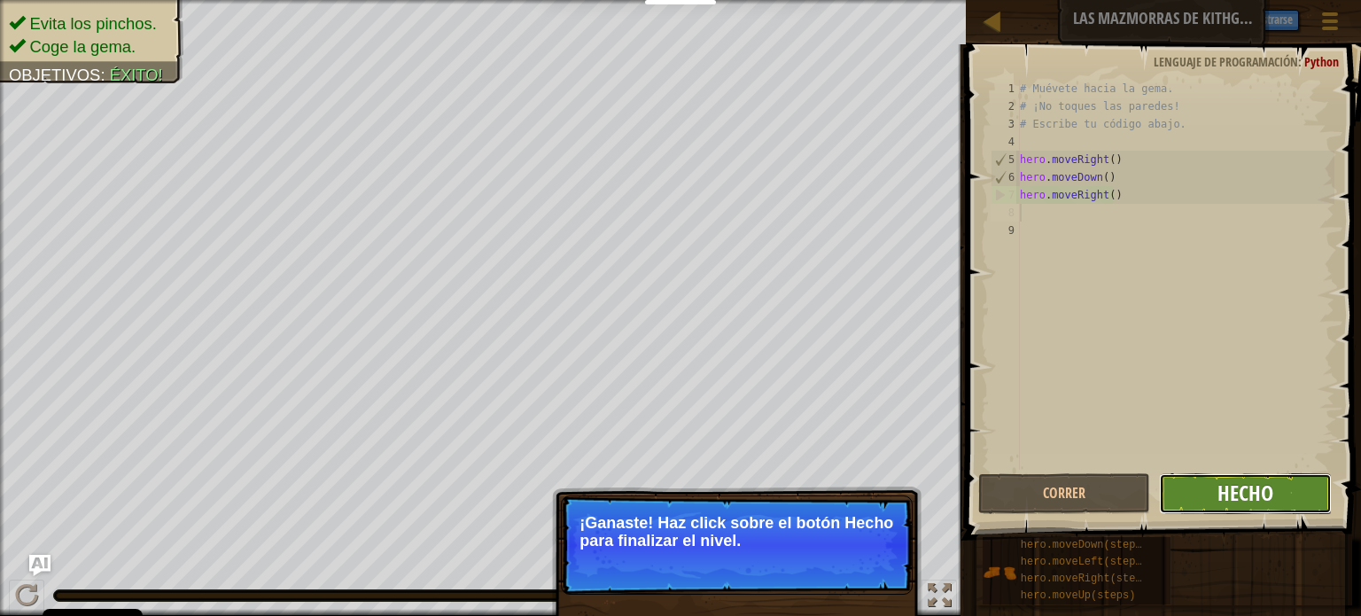
click at [1234, 501] on span "Hecho" at bounding box center [1245, 492] width 56 height 28
